Goal: Find specific page/section: Find specific page/section

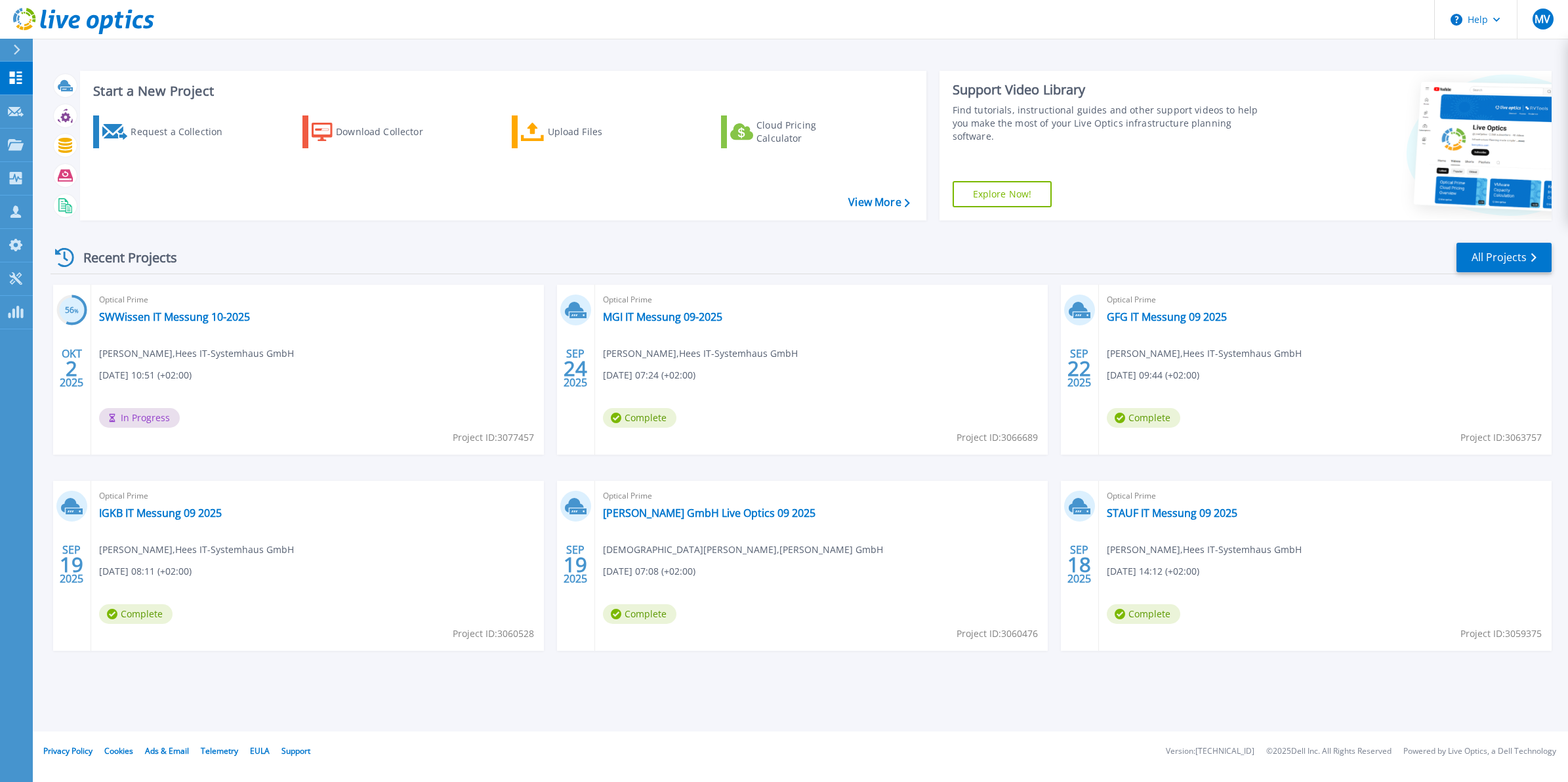
click at [21, 53] on div at bounding box center [22, 50] width 21 height 22
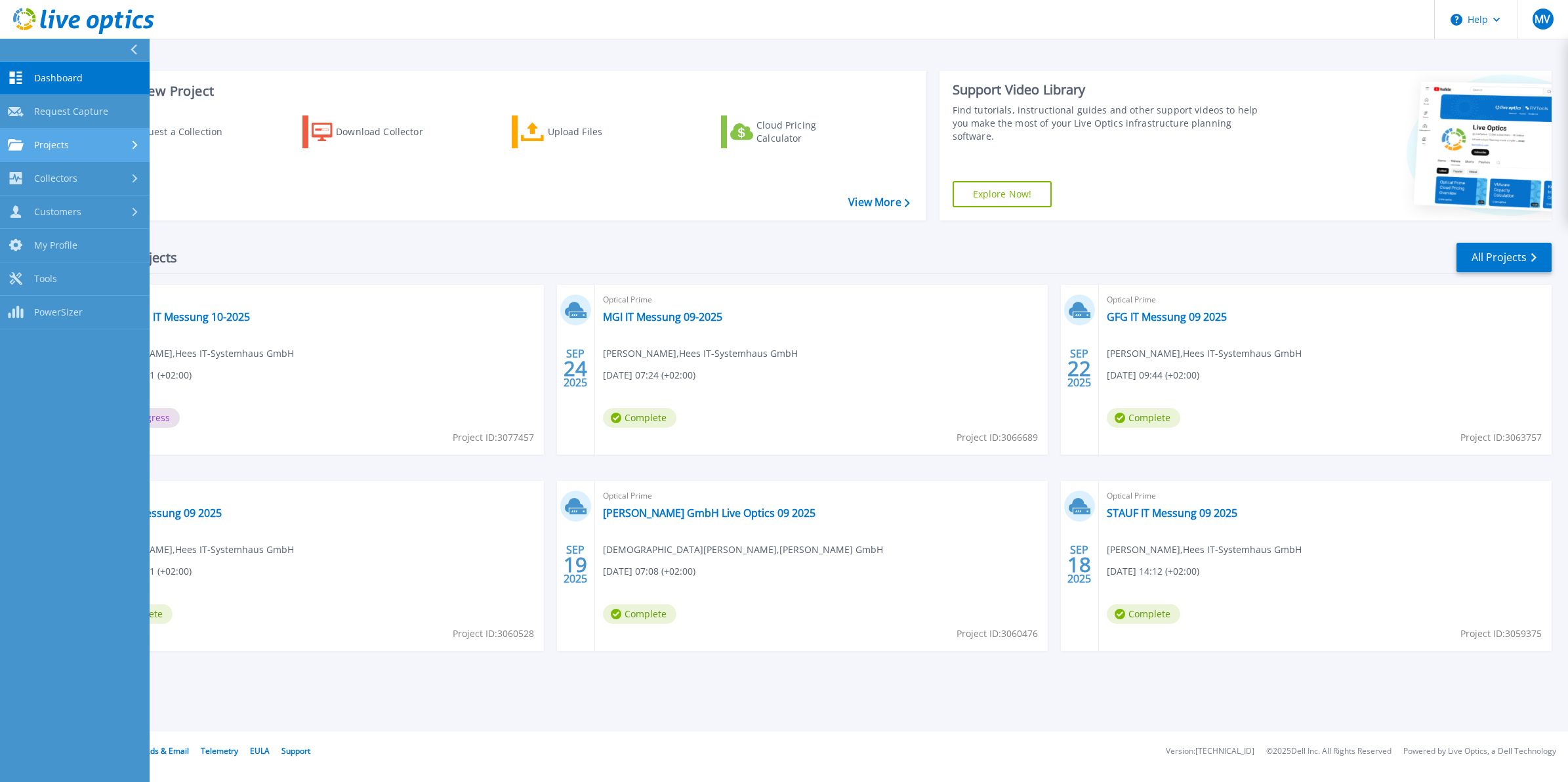
click at [62, 143] on span "Projects" at bounding box center [51, 145] width 34 height 12
click at [63, 178] on link "Search Projects" at bounding box center [75, 179] width 150 height 34
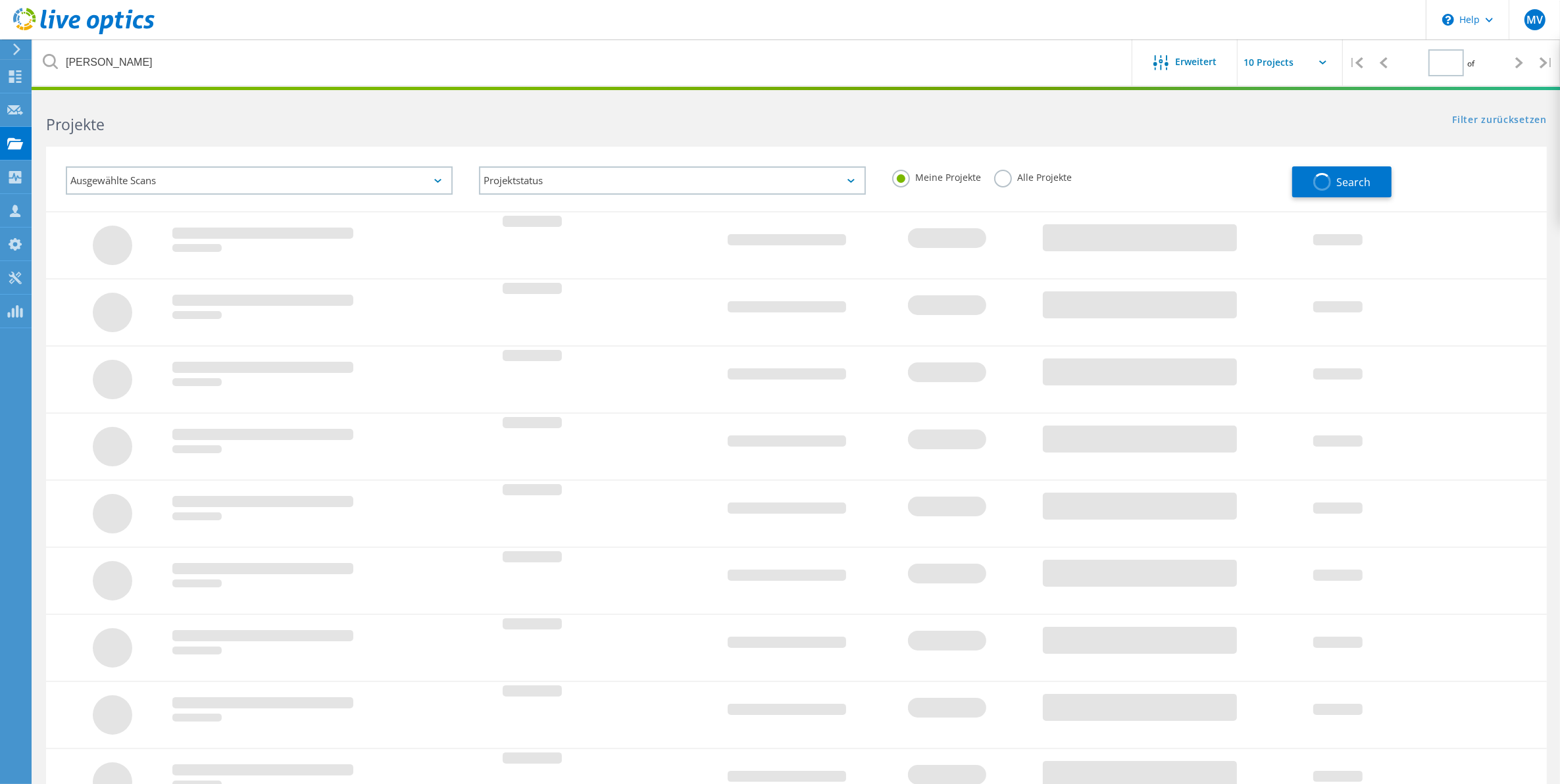
type input "1"
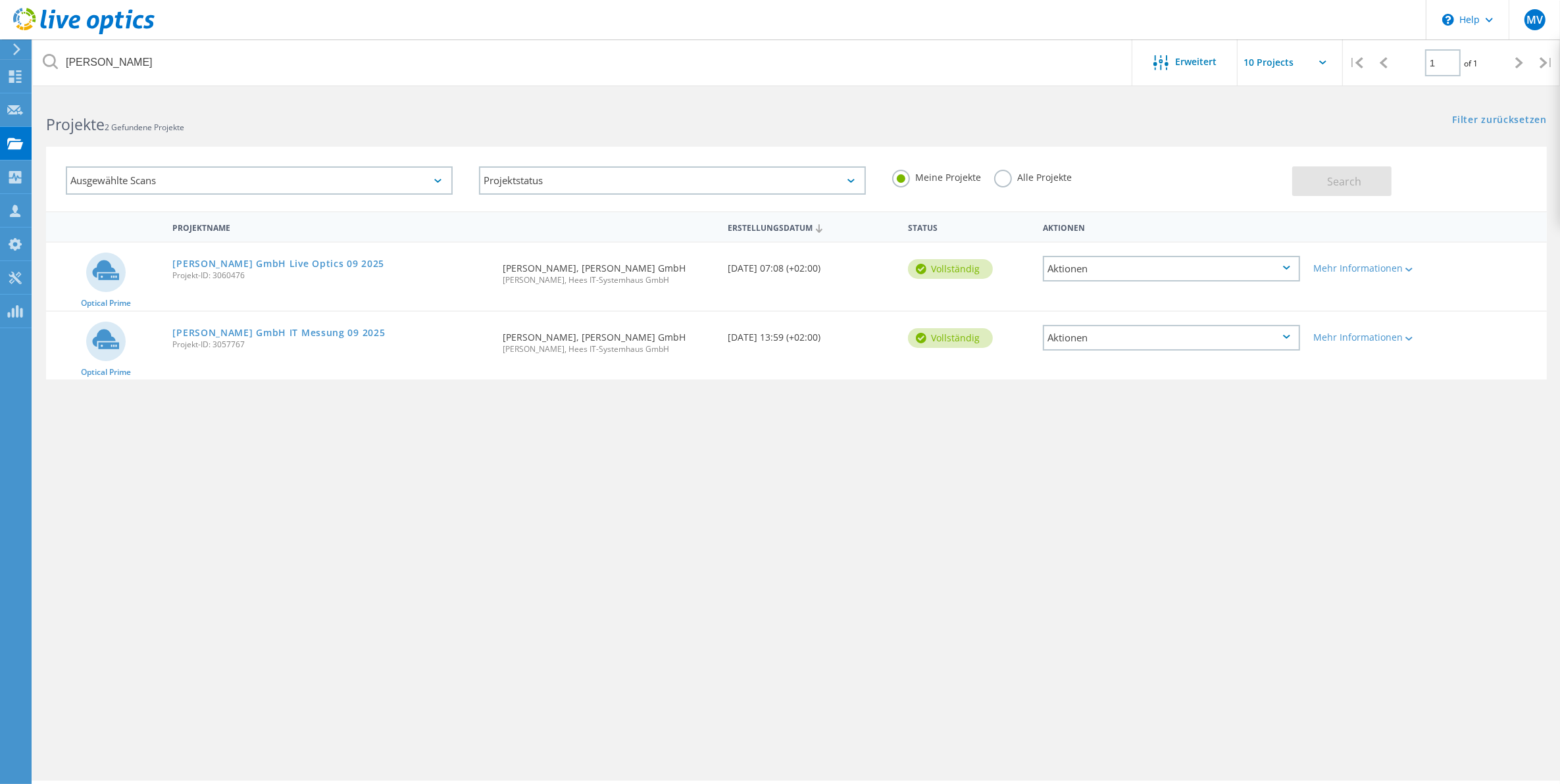
click at [1001, 176] on label "Alle Projekte" at bounding box center [1032, 176] width 78 height 13
click at [0, 0] on input "Alle Projekte" at bounding box center [0, 0] width 0 height 0
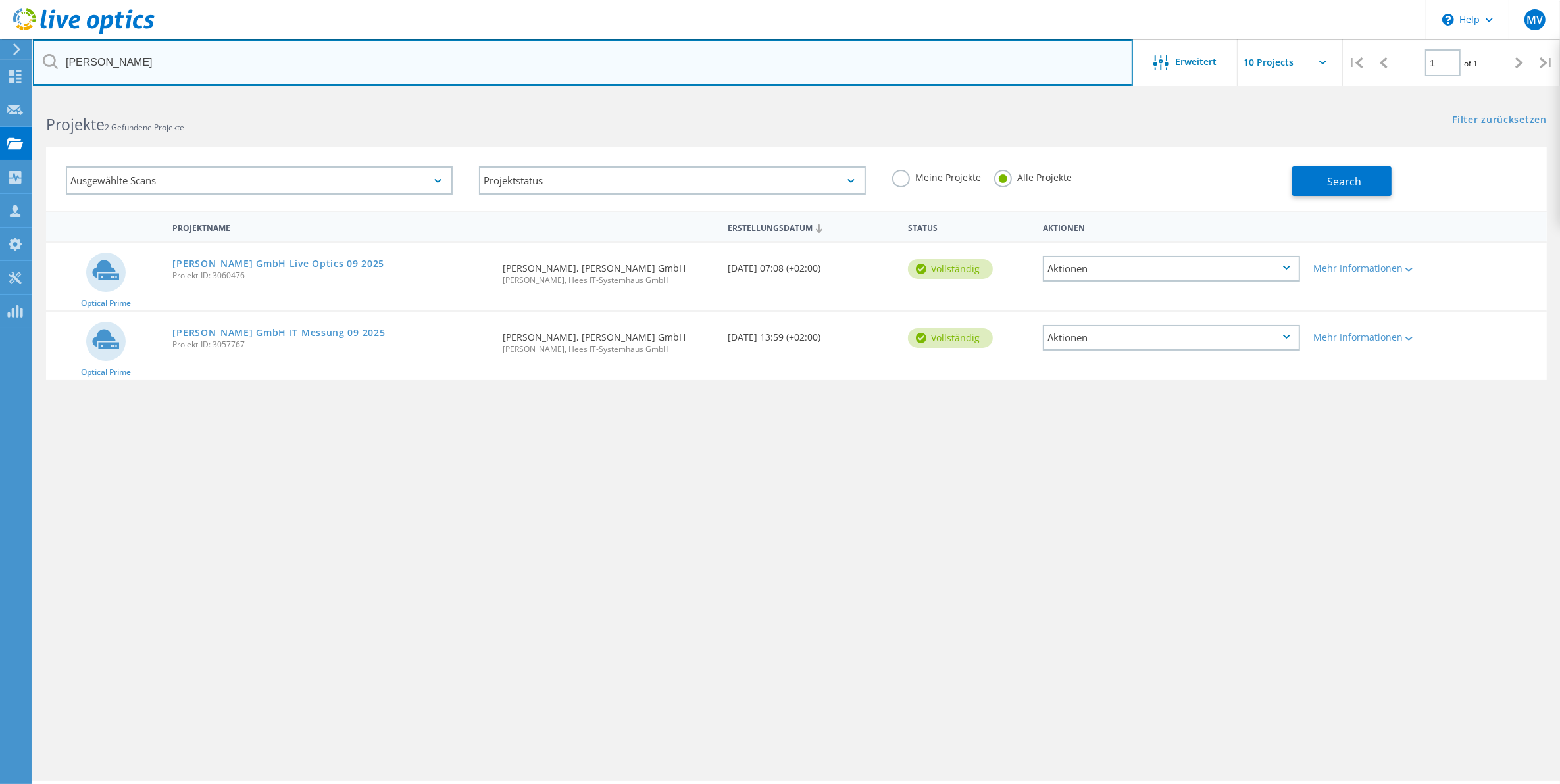
click at [541, 46] on input "henrich" at bounding box center [582, 62] width 1100 height 46
type input "h"
type input "dango"
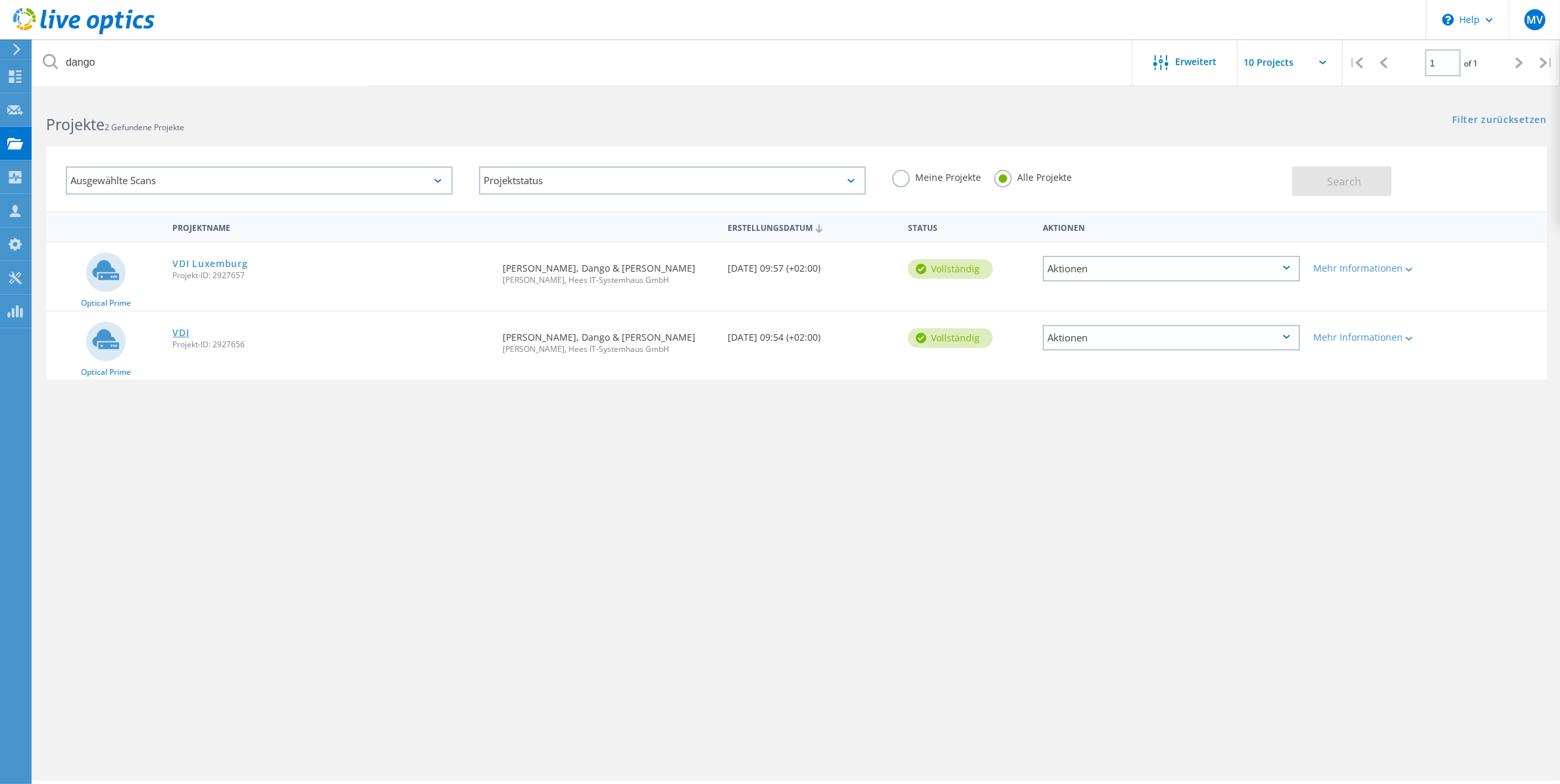
click at [178, 333] on link "VDI" at bounding box center [181, 333] width 16 height 9
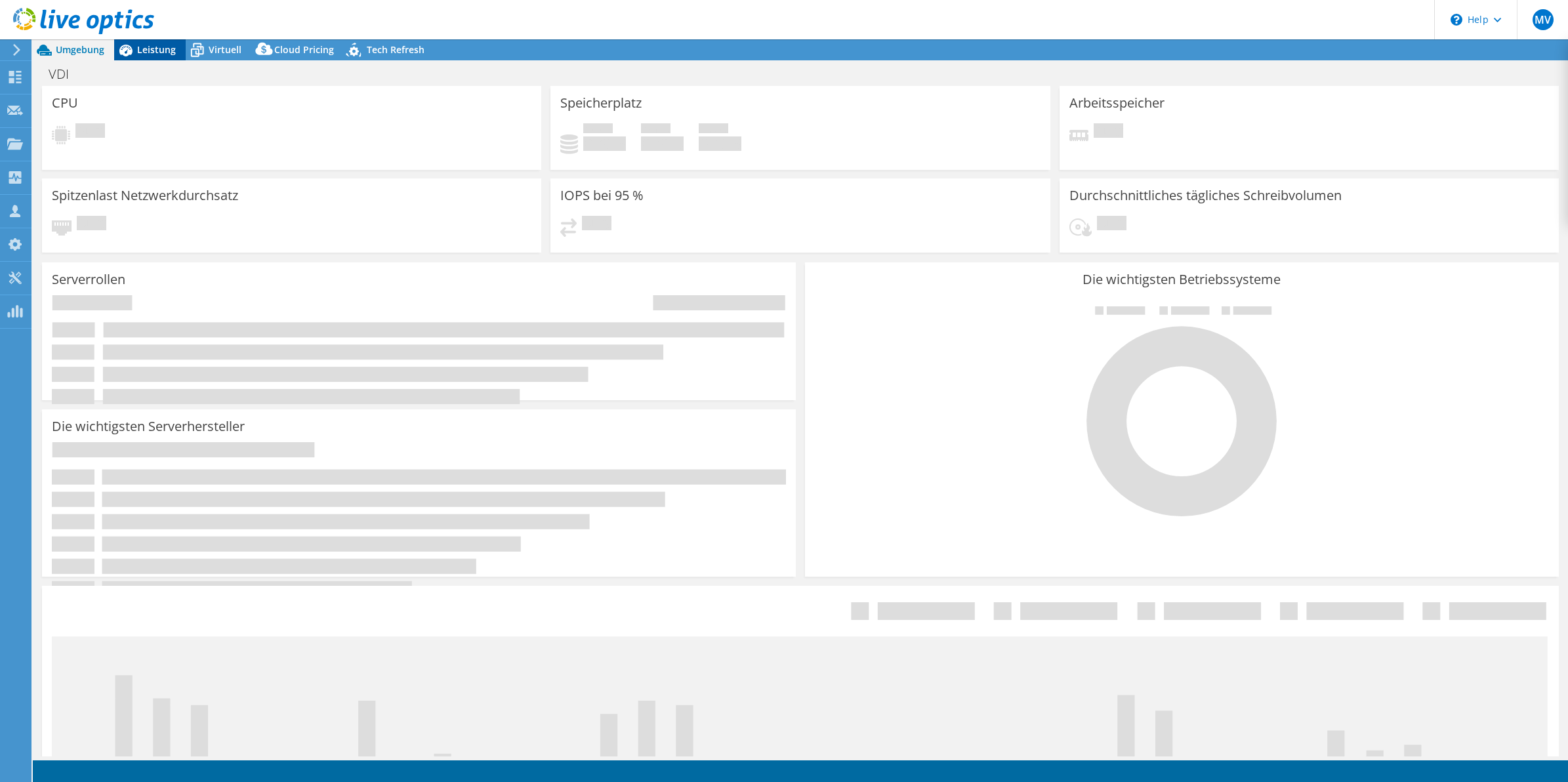
click at [141, 49] on span "Leistung" at bounding box center [156, 50] width 38 height 13
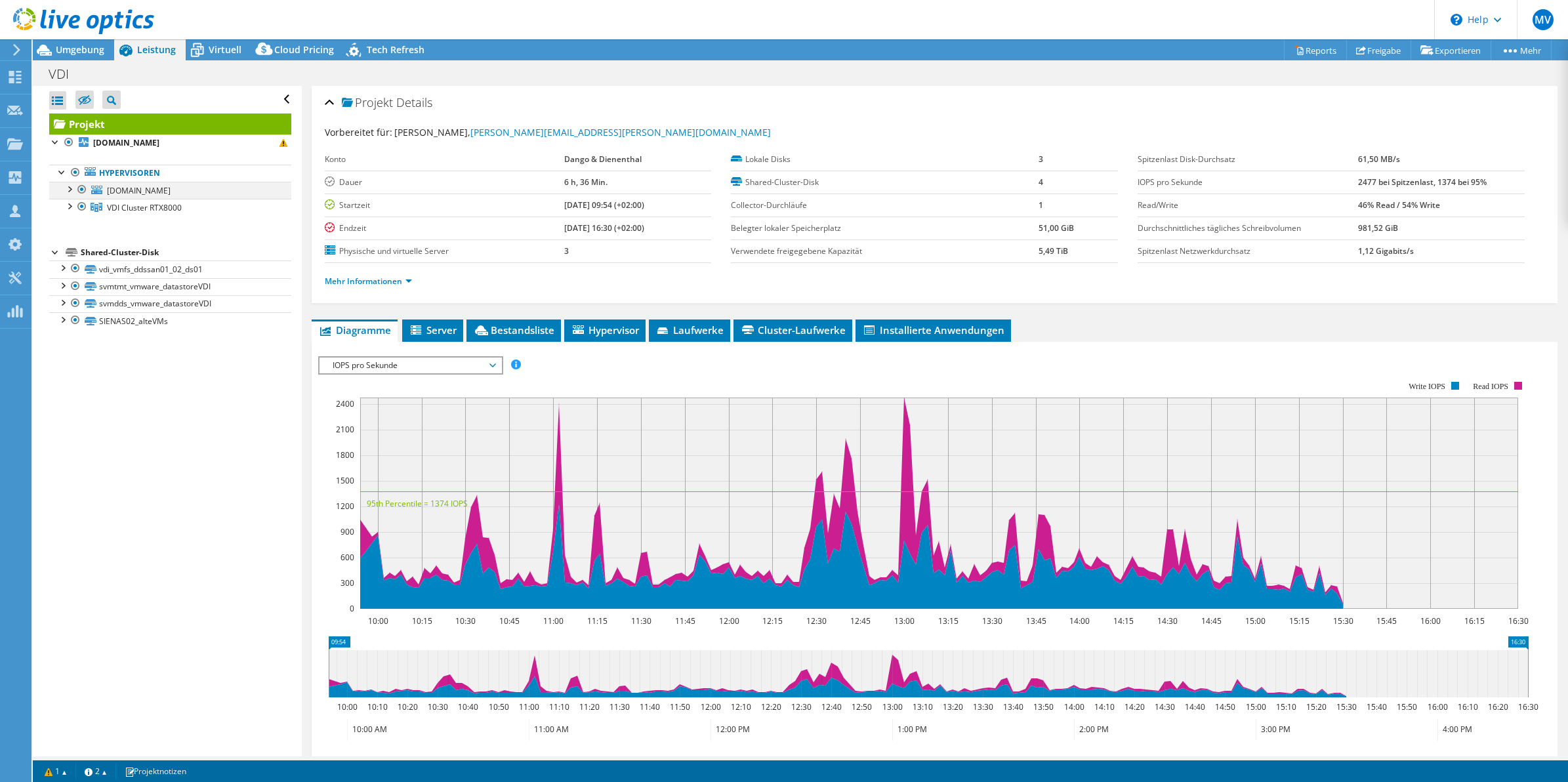
select select "EUFrankfurt"
click at [73, 185] on div at bounding box center [69, 188] width 13 height 13
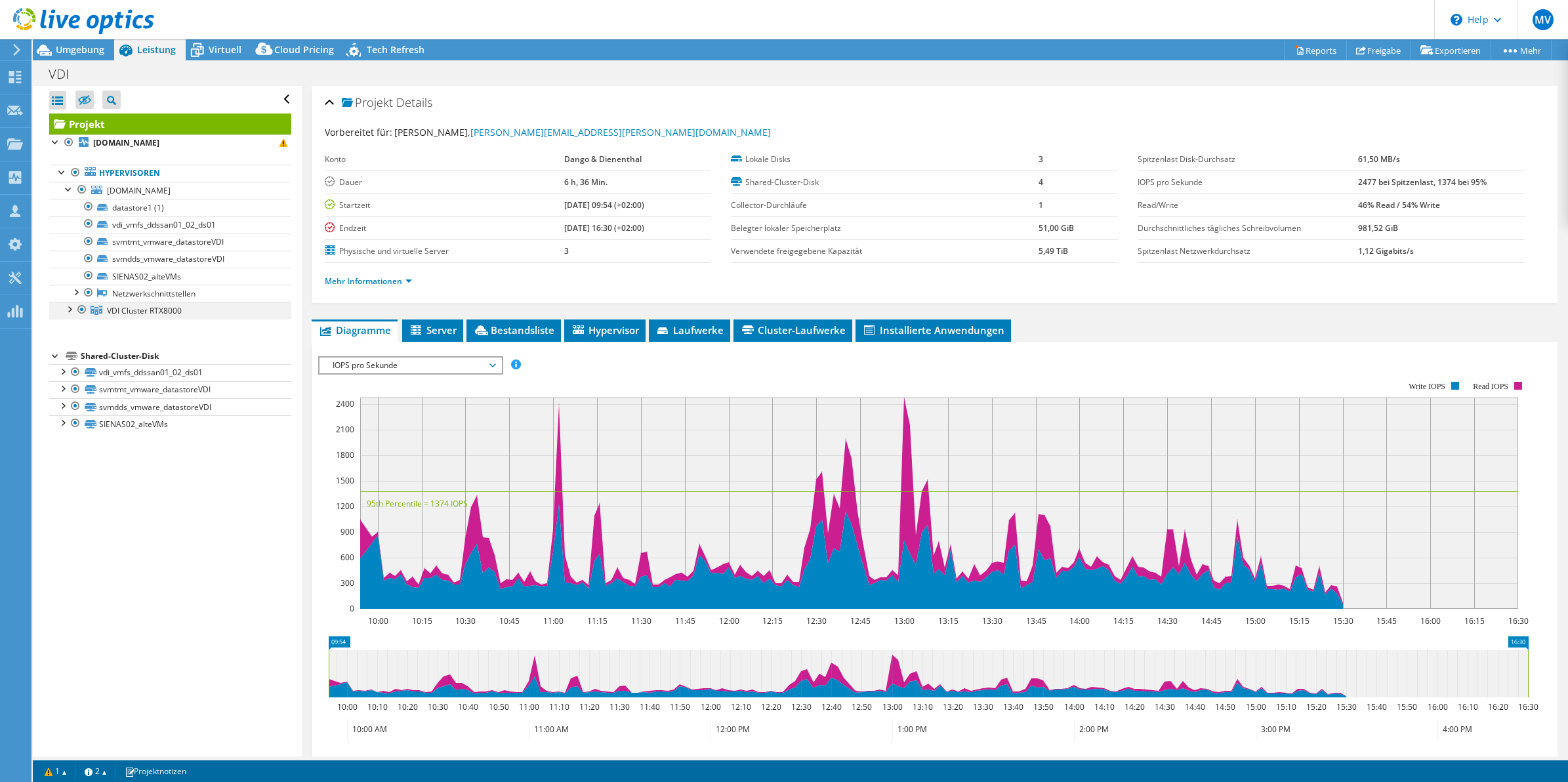
click at [75, 313] on div at bounding box center [82, 310] width 13 height 16
